Goal: Navigation & Orientation: Find specific page/section

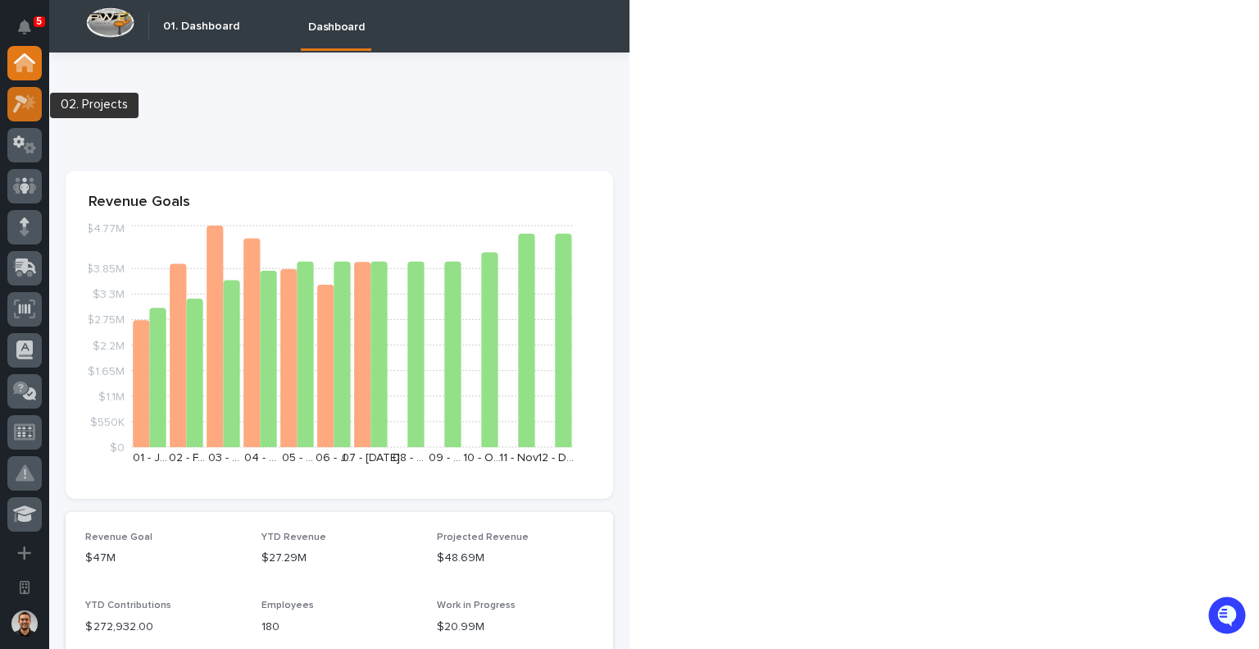
click at [33, 108] on icon at bounding box center [25, 103] width 24 height 19
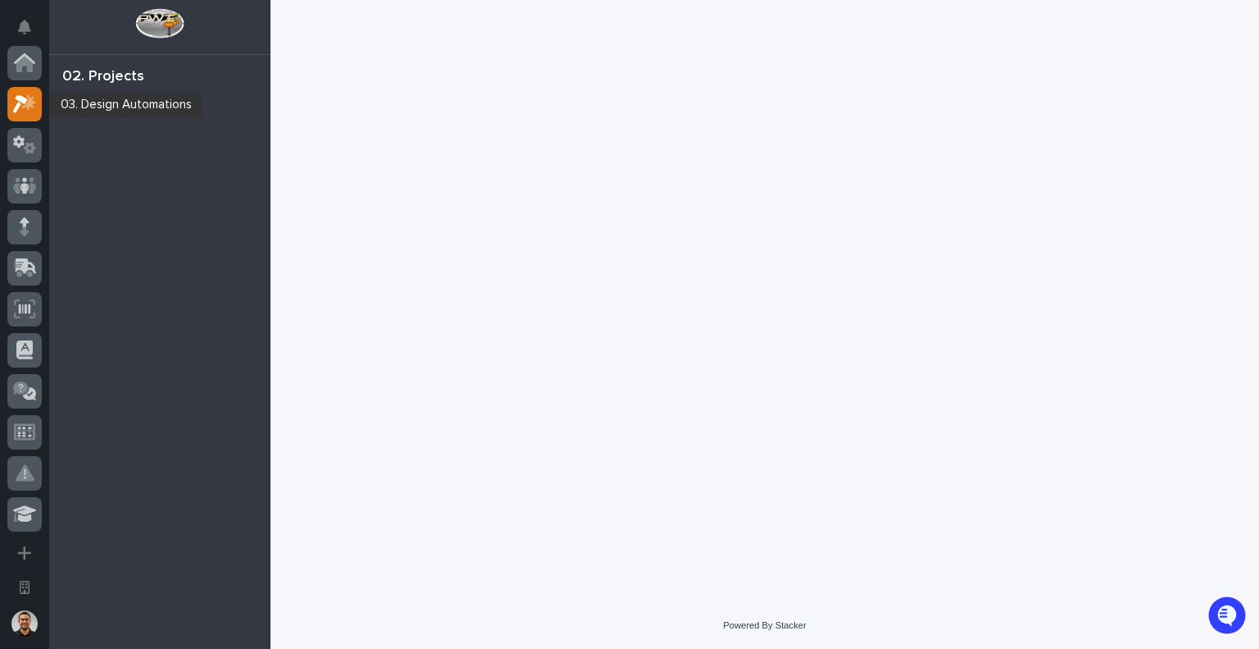
scroll to position [41, 0]
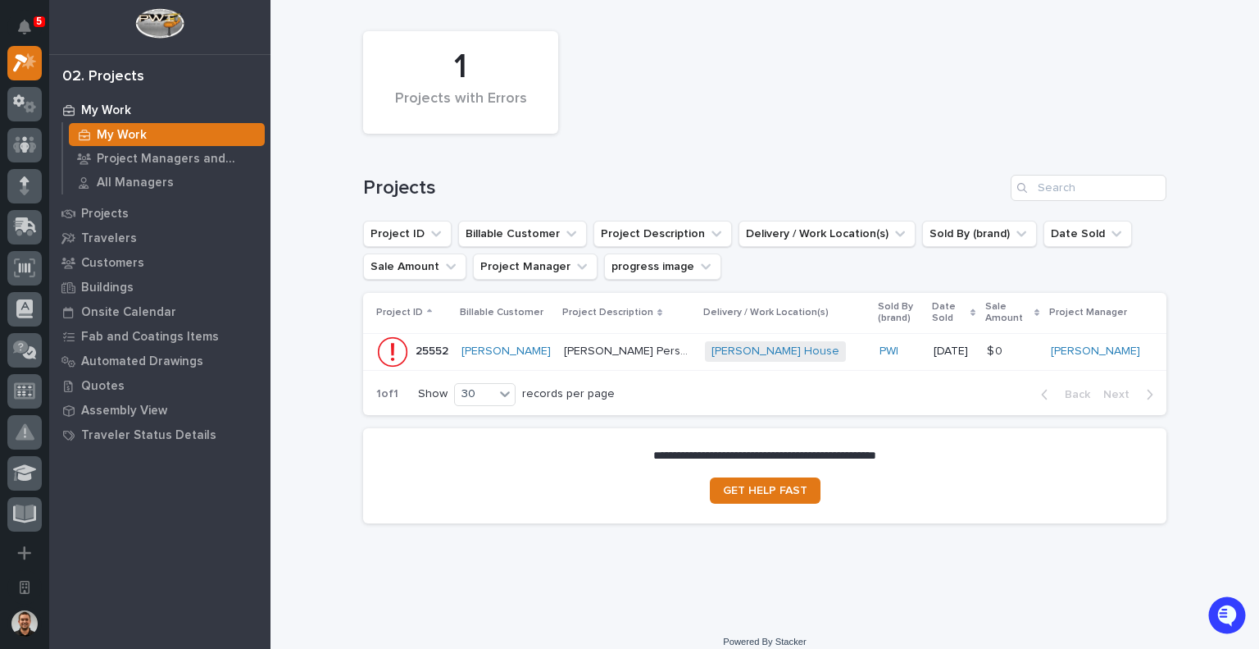
scroll to position [251, 0]
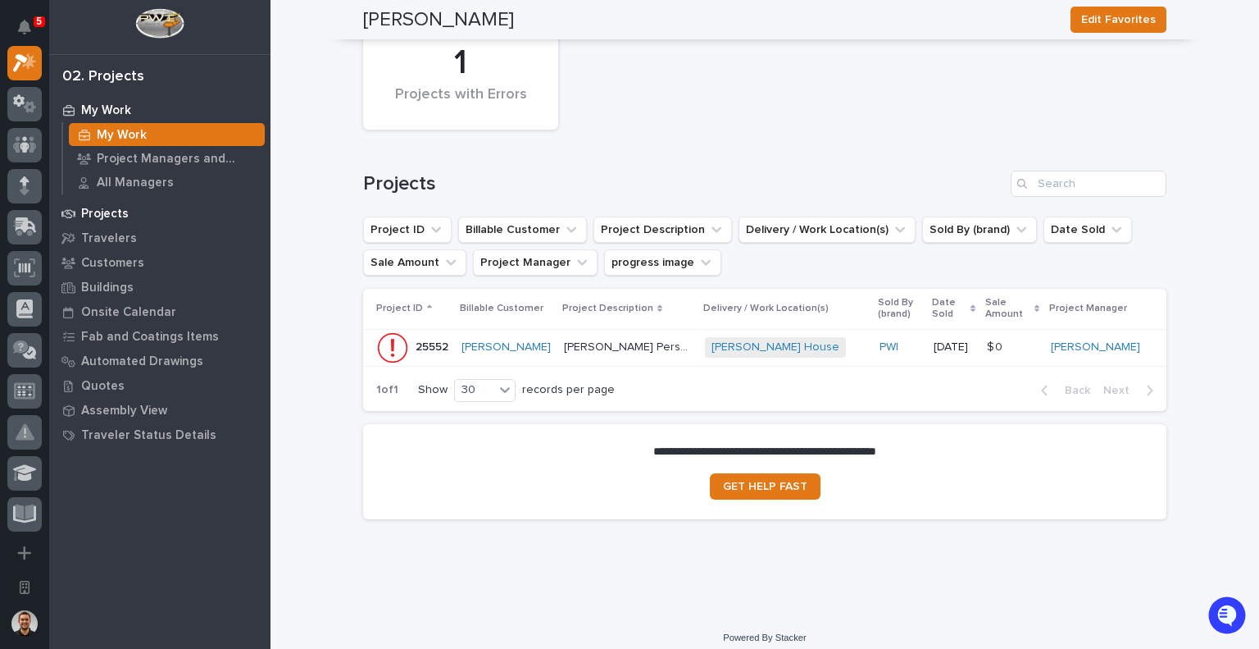
click at [95, 212] on p "Projects" at bounding box center [105, 214] width 48 height 15
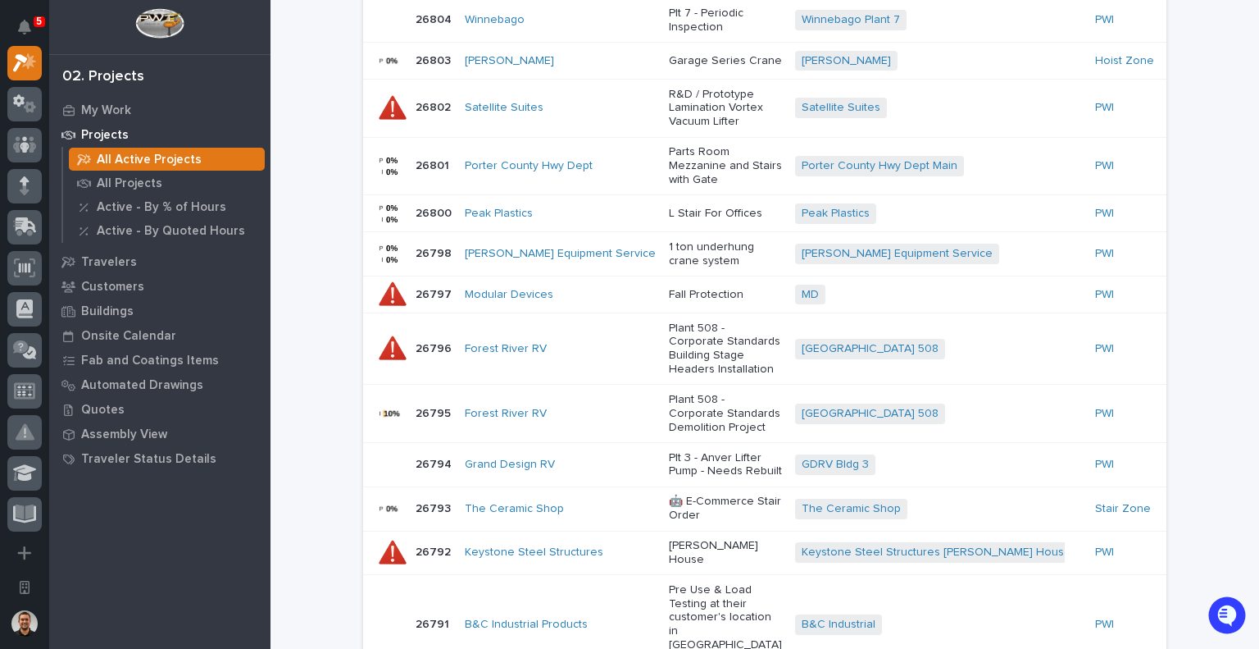
scroll to position [1148, 0]
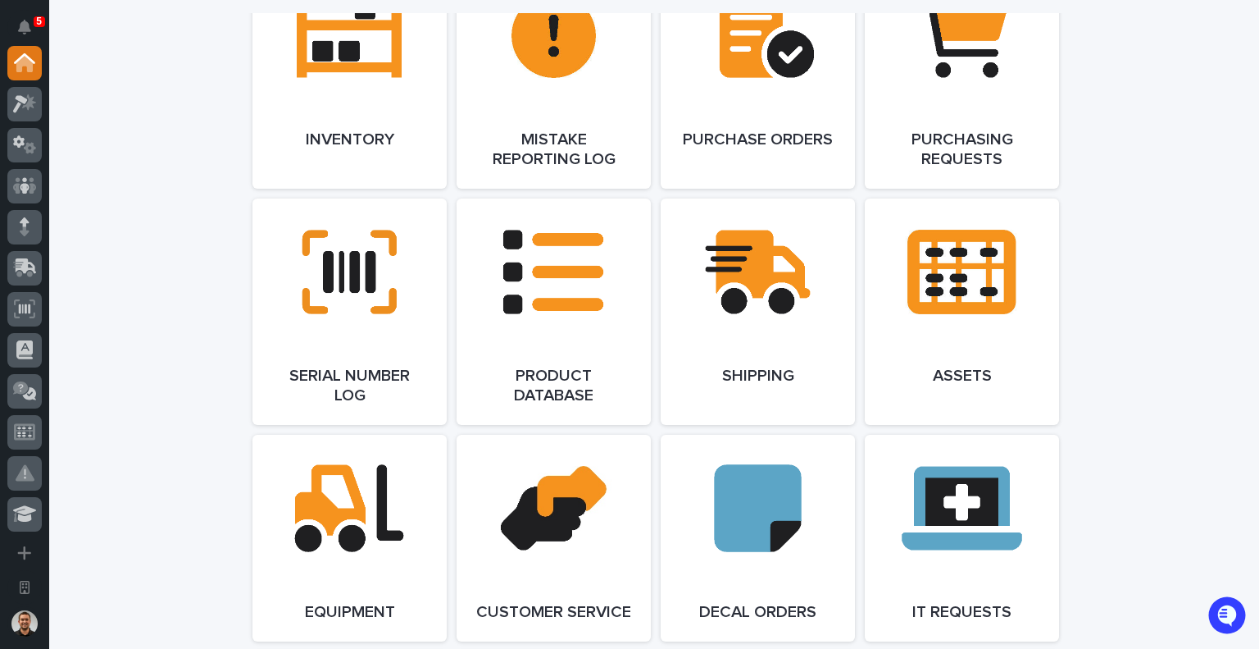
scroll to position [1722, 0]
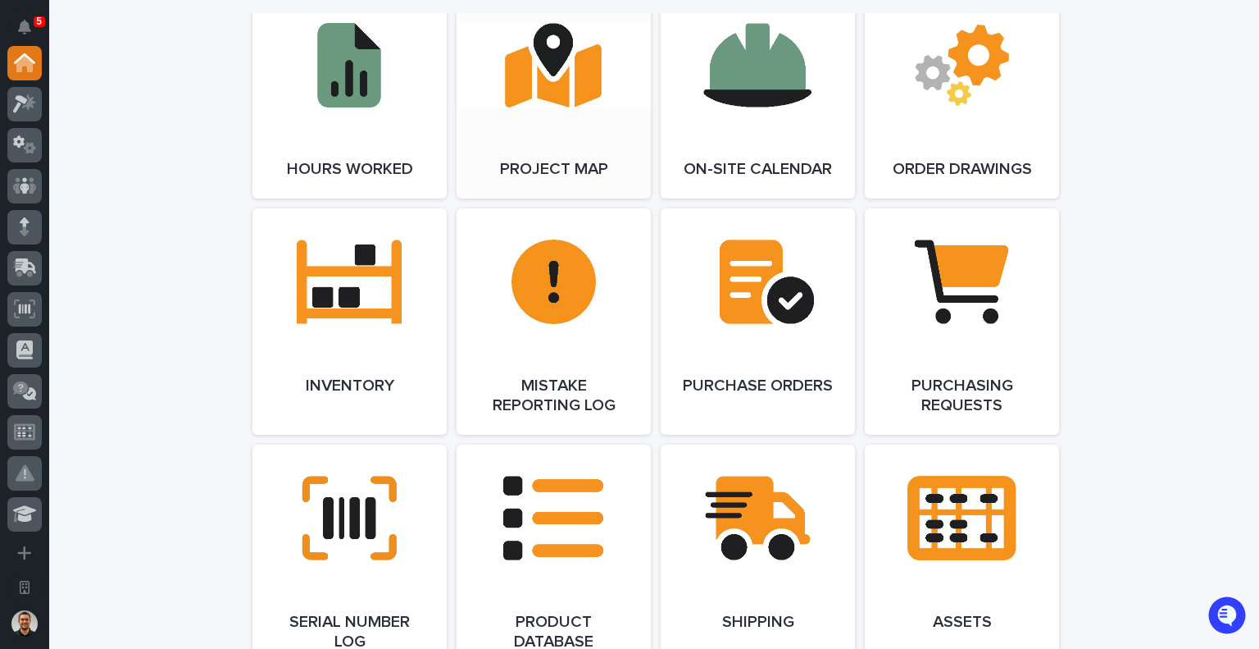
click at [548, 81] on link "Open Link" at bounding box center [554, 95] width 194 height 207
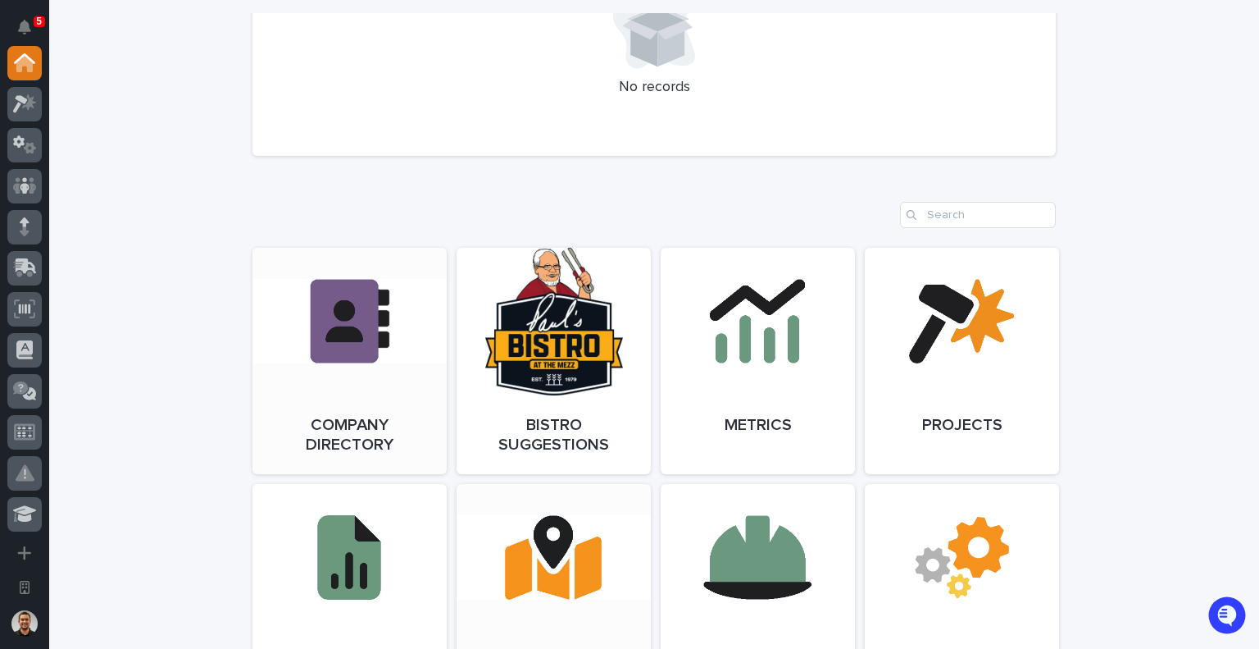
click at [337, 376] on link "Open Link" at bounding box center [350, 361] width 194 height 226
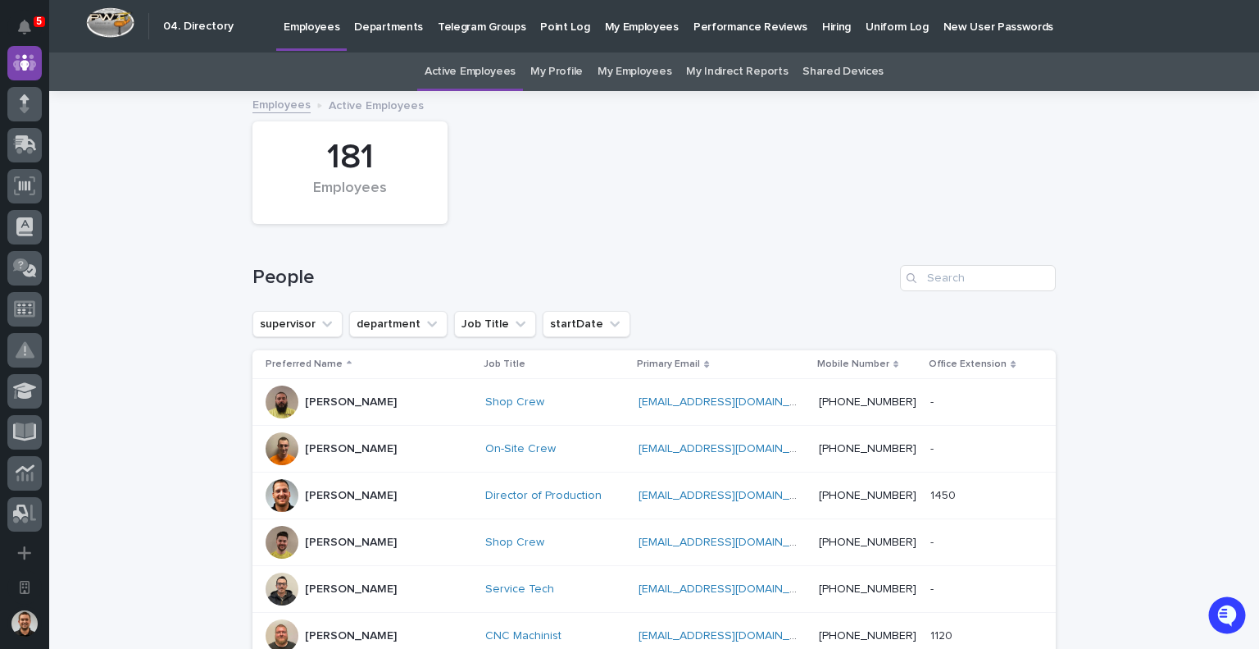
click at [403, 39] on link "Departments" at bounding box center [389, 25] width 84 height 51
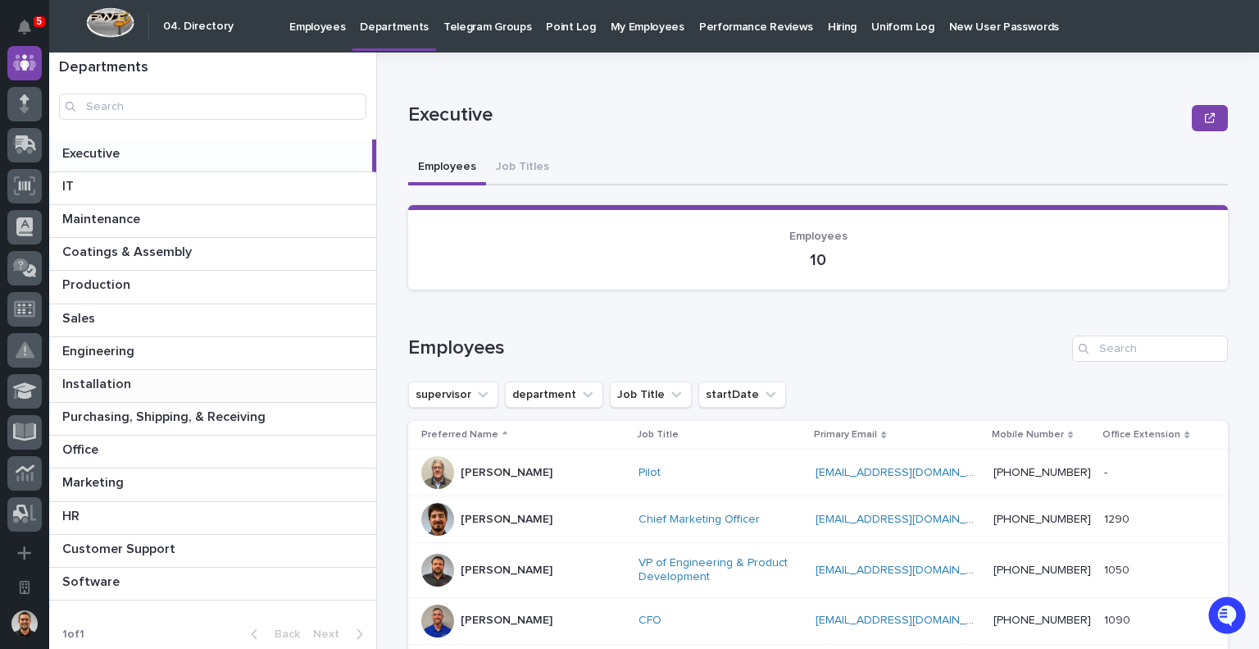
scroll to position [3, 0]
click at [193, 411] on p "Purchasing, Shipping, & Receiving" at bounding box center [165, 412] width 207 height 19
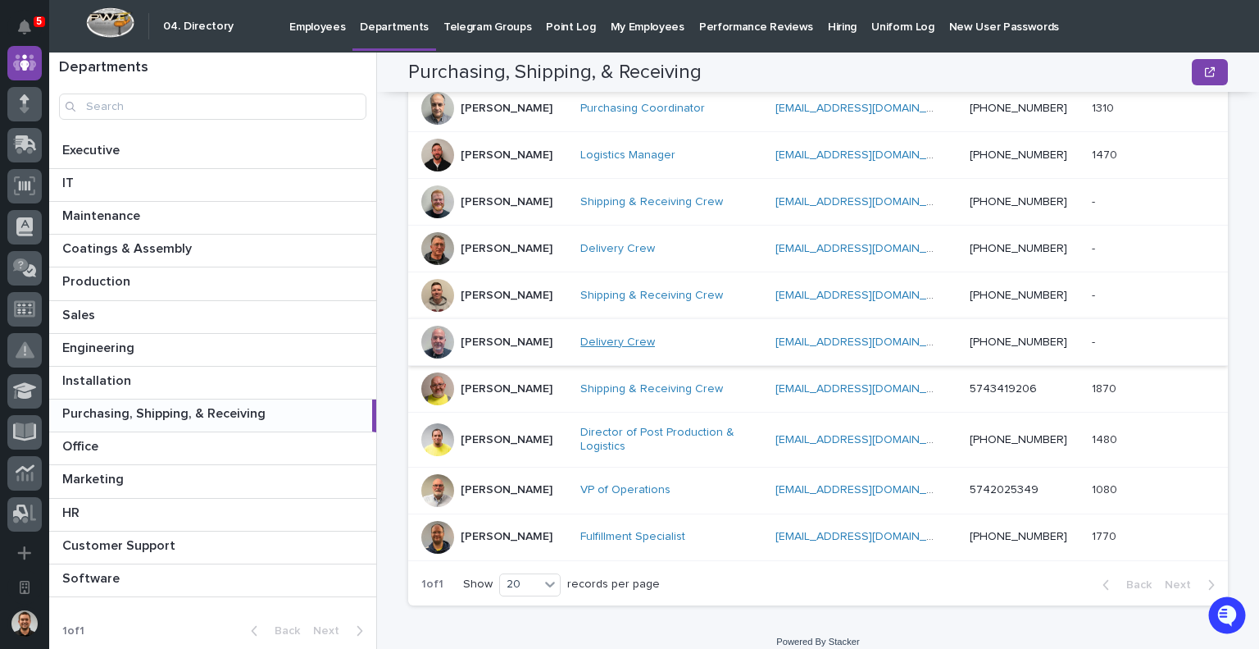
scroll to position [378, 0]
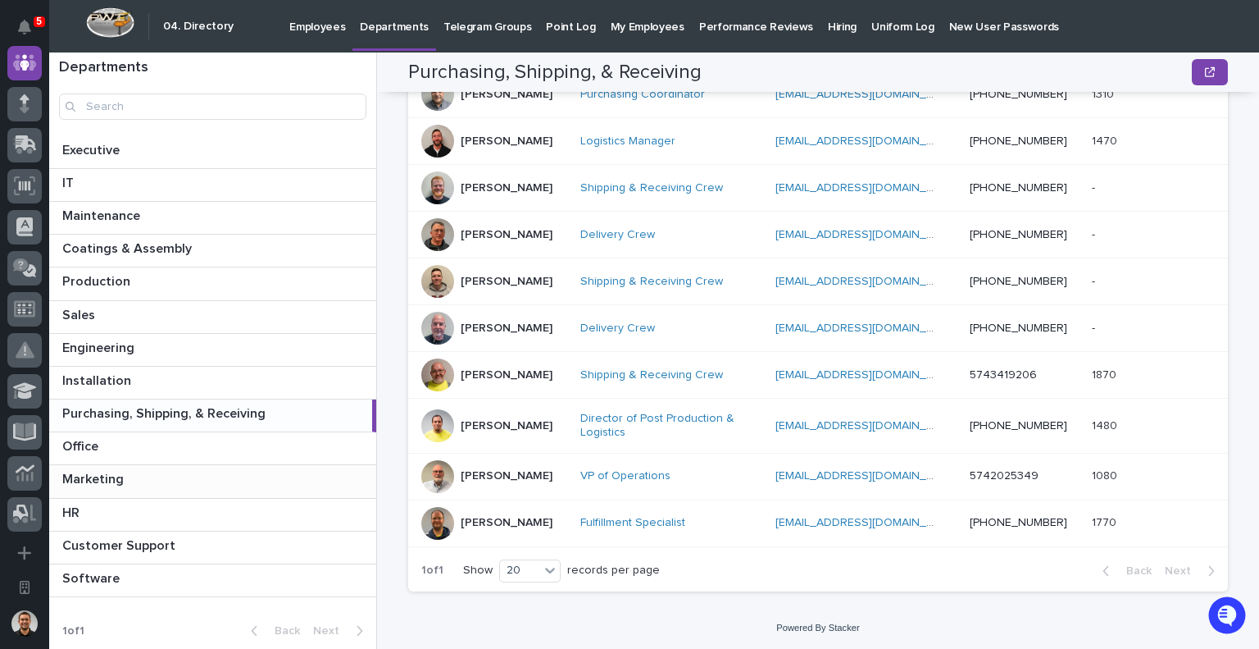
click at [226, 474] on p at bounding box center [215, 479] width 307 height 16
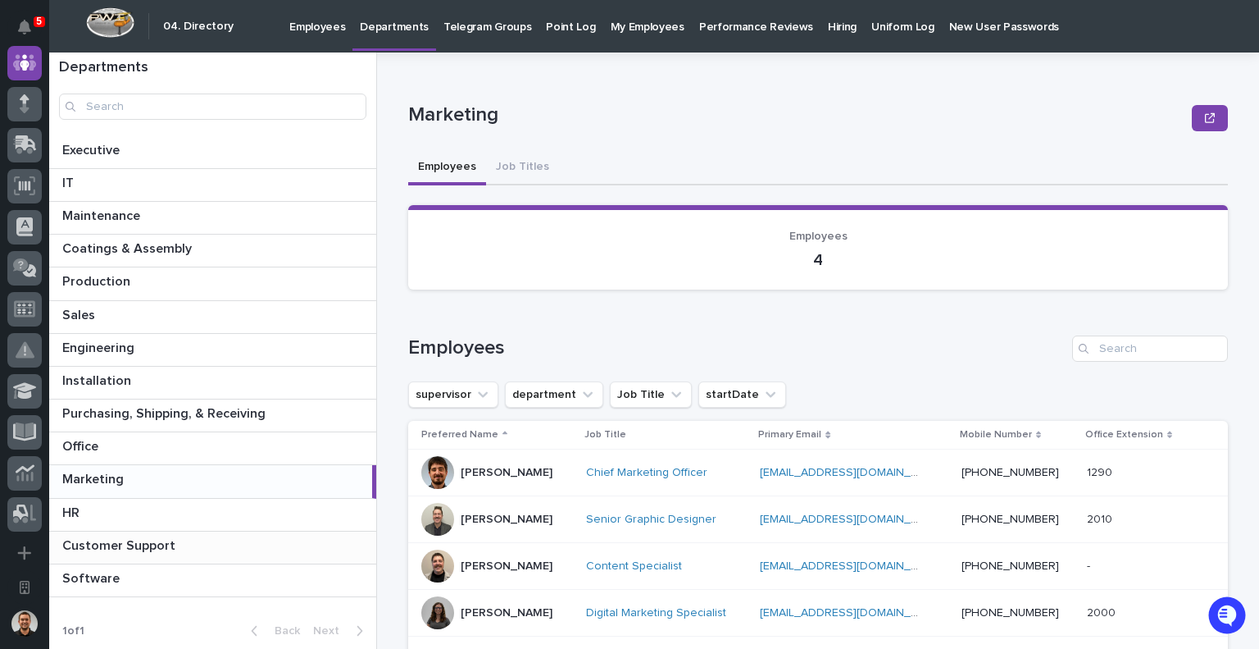
click at [183, 554] on div "Customer Support Customer Support" at bounding box center [212, 547] width 327 height 32
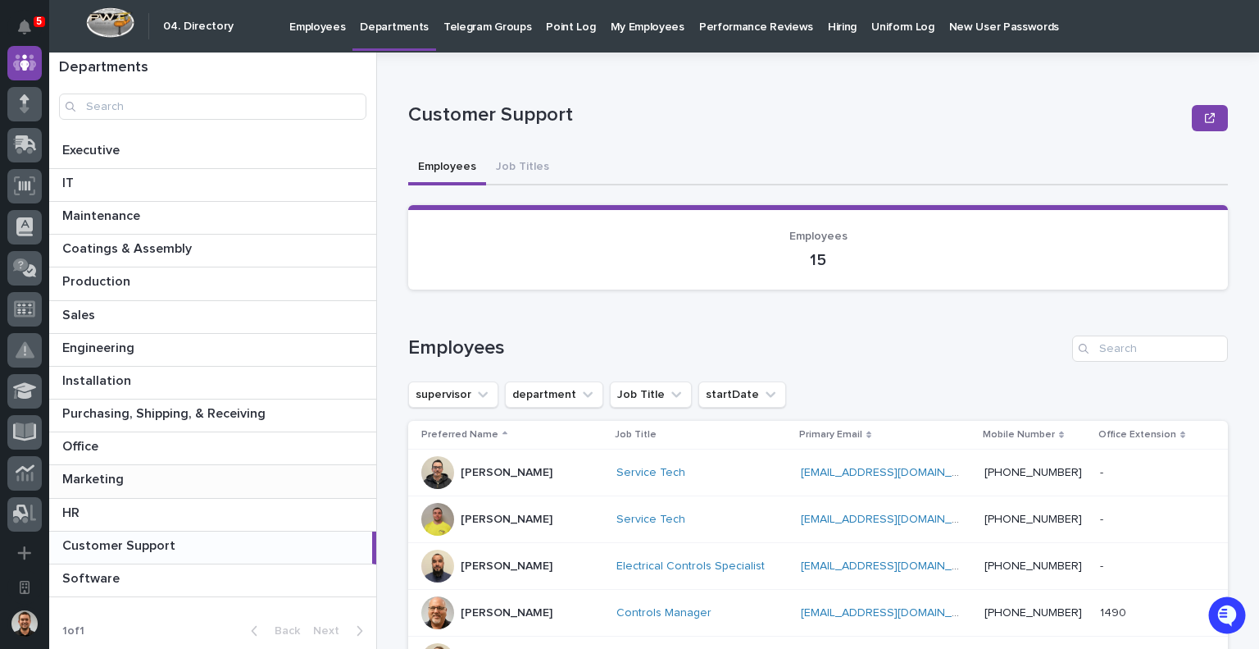
click at [212, 485] on p at bounding box center [215, 479] width 307 height 16
